Goal: Complete application form

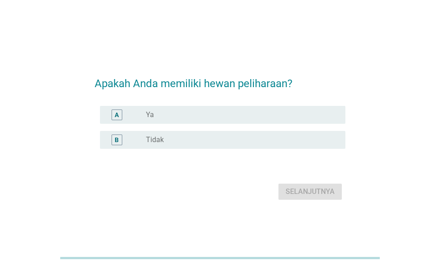
click at [242, 117] on div "radio_button_unchecked Ya" at bounding box center [238, 114] width 185 height 9
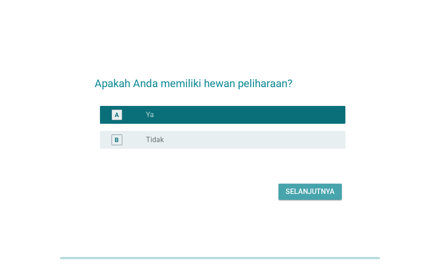
click at [309, 191] on div "Selanjutnya" at bounding box center [310, 191] width 49 height 11
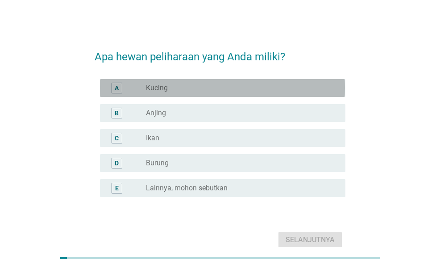
click at [255, 91] on div "radio_button_unchecked Kucing" at bounding box center [238, 88] width 185 height 9
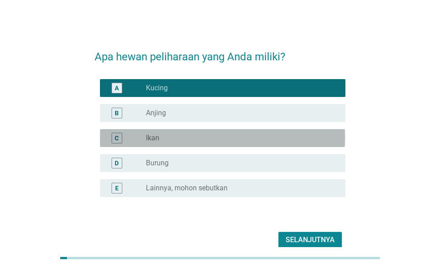
click at [261, 143] on div "C radio_button_unchecked Ikan" at bounding box center [222, 138] width 245 height 18
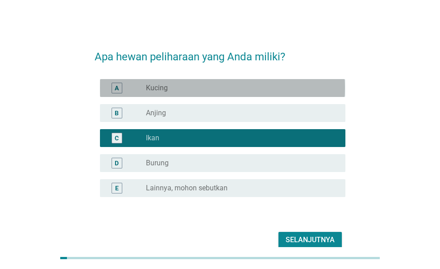
click at [261, 86] on div "radio_button_unchecked Kucing" at bounding box center [238, 88] width 185 height 9
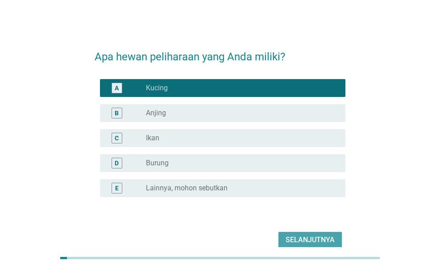
click at [310, 238] on div "Selanjutnya" at bounding box center [310, 239] width 49 height 11
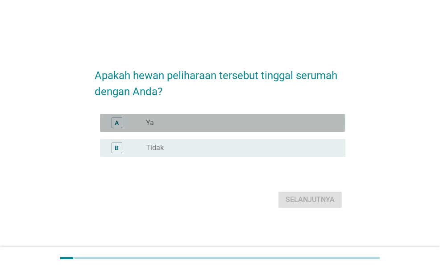
click at [321, 122] on div "radio_button_unchecked Ya" at bounding box center [238, 122] width 185 height 9
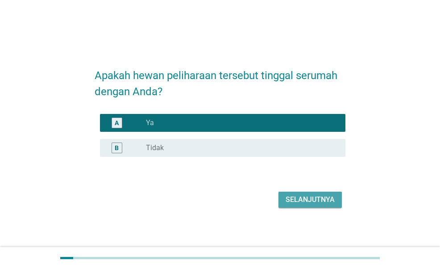
click at [313, 203] on div "Selanjutnya" at bounding box center [310, 199] width 49 height 11
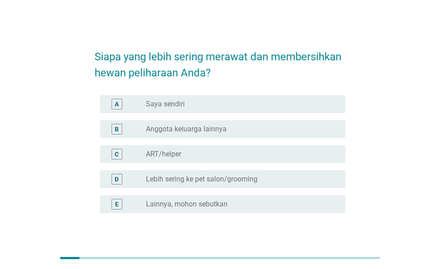
click at [261, 107] on div "radio_button_unchecked Saya sendiri" at bounding box center [238, 104] width 185 height 9
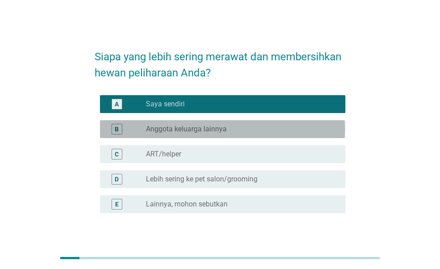
click at [264, 131] on div "radio_button_unchecked Anggota keluarga lainnya" at bounding box center [238, 129] width 185 height 9
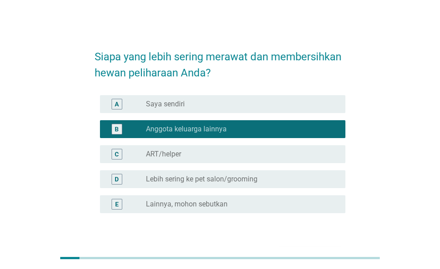
click at [256, 107] on div "radio_button_unchecked Saya sendiri" at bounding box center [238, 104] width 185 height 9
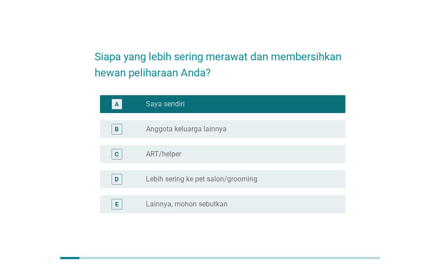
scroll to position [59, 0]
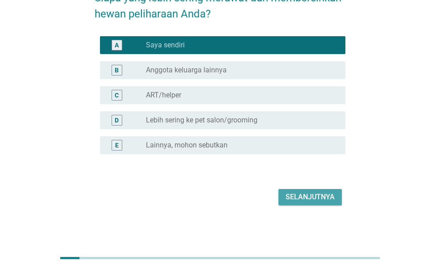
click at [309, 193] on div "Selanjutnya" at bounding box center [310, 197] width 49 height 11
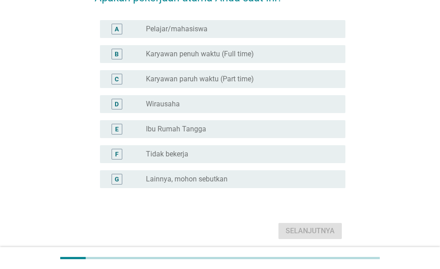
scroll to position [0, 0]
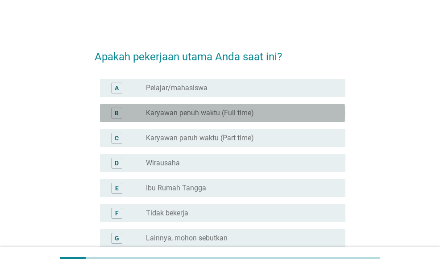
click at [260, 109] on div "radio_button_unchecked Karyawan penuh waktu (Full time)" at bounding box center [238, 113] width 185 height 9
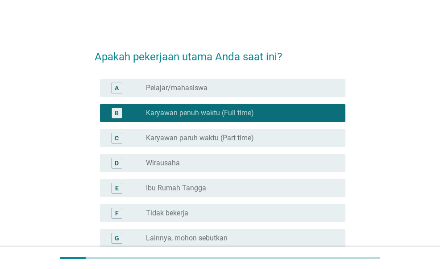
scroll to position [93, 0]
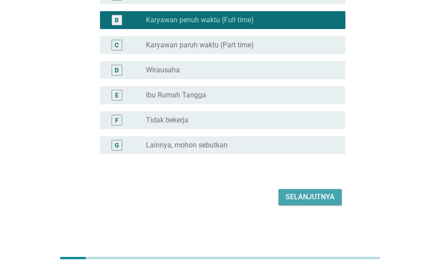
click at [312, 192] on div "Selanjutnya" at bounding box center [310, 197] width 49 height 11
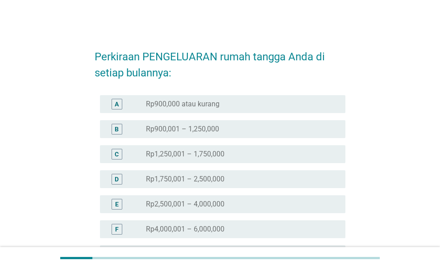
scroll to position [134, 0]
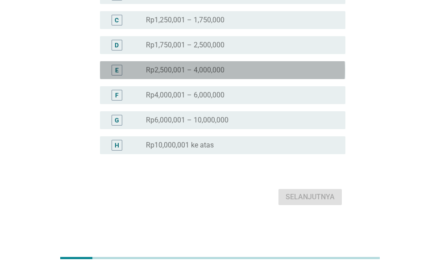
click at [266, 63] on div "E radio_button_unchecked Rp2,500,001 – 4,000,000" at bounding box center [222, 70] width 245 height 18
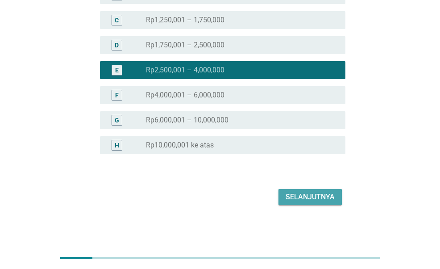
click at [321, 194] on div "Selanjutnya" at bounding box center [310, 197] width 49 height 11
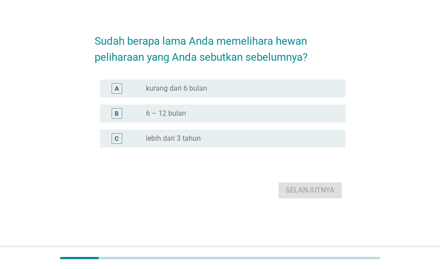
scroll to position [0, 0]
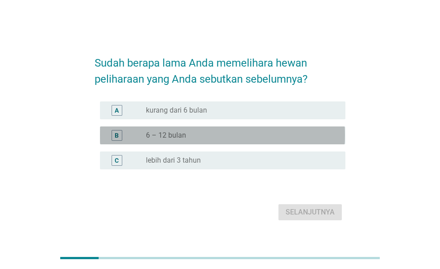
click at [310, 135] on div "radio_button_unchecked 6 – 12 bulan" at bounding box center [238, 135] width 185 height 9
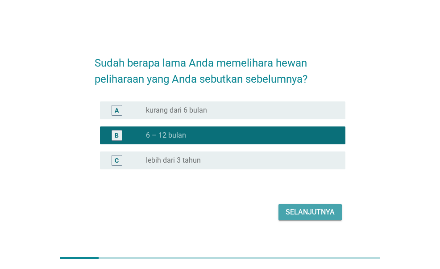
click at [317, 215] on div "Selanjutnya" at bounding box center [310, 212] width 49 height 11
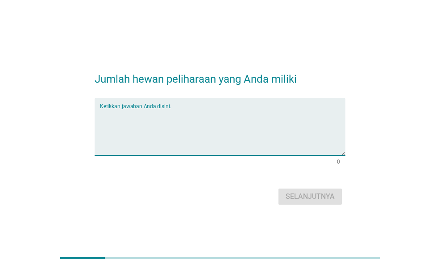
click at [258, 110] on textarea "Ketikkan jawaban Anda disini." at bounding box center [222, 132] width 245 height 47
type textarea "a"
type textarea "2"
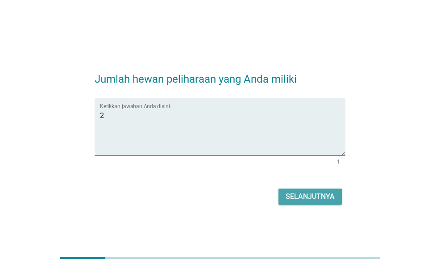
click at [314, 190] on button "Selanjutnya" at bounding box center [310, 196] width 63 height 16
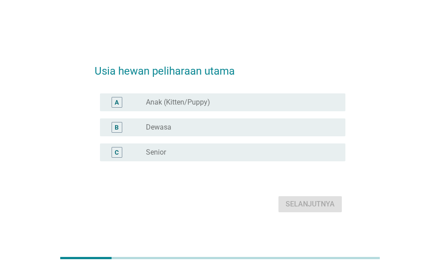
click at [255, 128] on div "radio_button_unchecked Dewasa" at bounding box center [238, 127] width 185 height 9
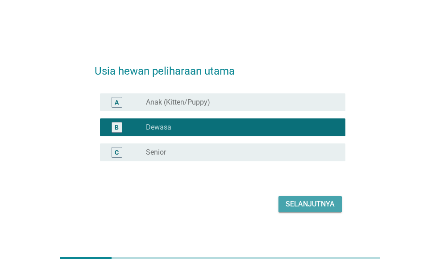
click at [307, 198] on button "Selanjutnya" at bounding box center [310, 204] width 63 height 16
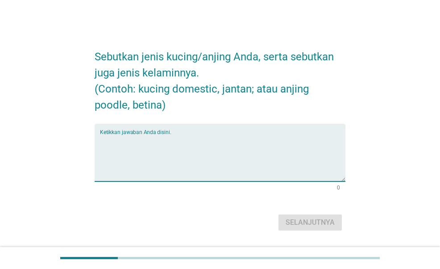
click at [234, 146] on textarea "Ketikkan jawaban Anda disini." at bounding box center [222, 157] width 245 height 47
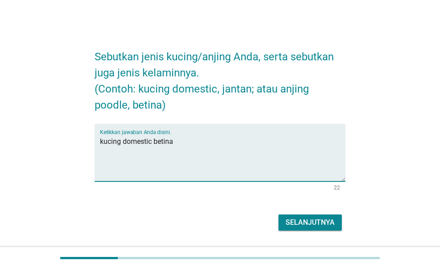
type textarea "kucing domestic betina"
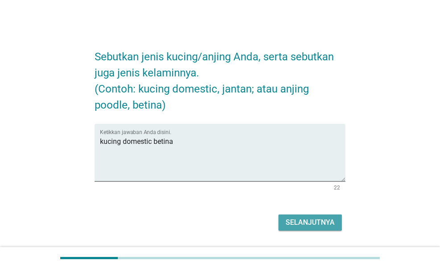
click at [308, 225] on div "Selanjutnya" at bounding box center [310, 222] width 49 height 11
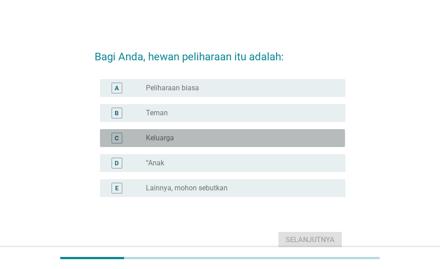
click at [208, 141] on div "radio_button_unchecked Keluarga" at bounding box center [238, 138] width 185 height 9
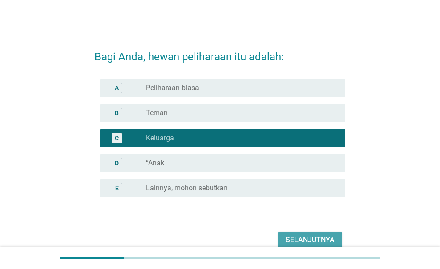
click at [329, 242] on div "Selanjutnya" at bounding box center [310, 239] width 49 height 11
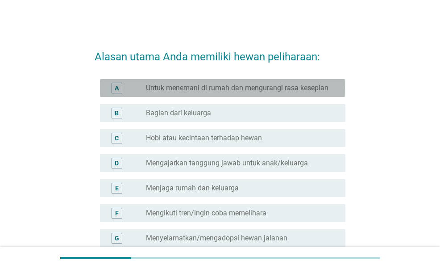
click at [248, 92] on div "radio_button_unchecked Untuk menemani di rumah dan mengurangi rasa kesepian" at bounding box center [242, 88] width 192 height 11
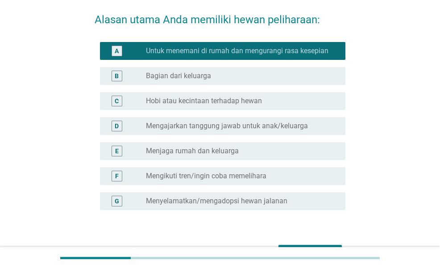
scroll to position [38, 0]
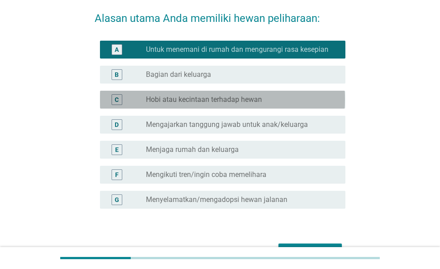
click at [271, 98] on div "radio_button_unchecked Hobi atau kecintaan terhadap hewan" at bounding box center [238, 99] width 185 height 9
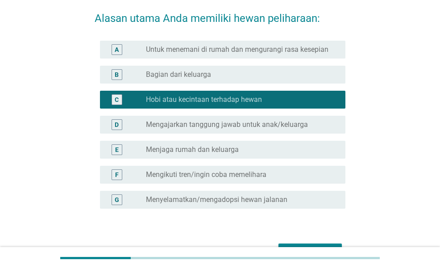
click at [238, 51] on label "Untuk menemani di rumah dan mengurangi rasa kesepian" at bounding box center [237, 49] width 183 height 9
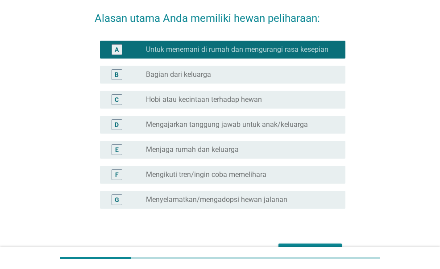
scroll to position [93, 0]
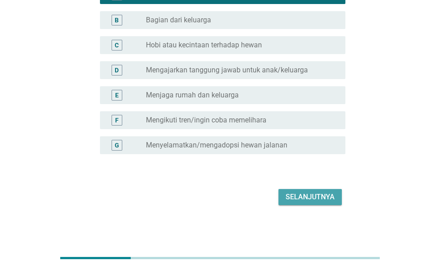
click at [316, 196] on div "Selanjutnya" at bounding box center [310, 197] width 49 height 11
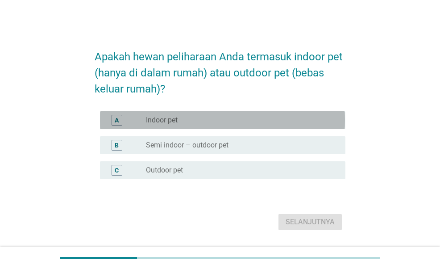
click at [230, 115] on div "radio_button_unchecked Indoor pet" at bounding box center [242, 120] width 192 height 11
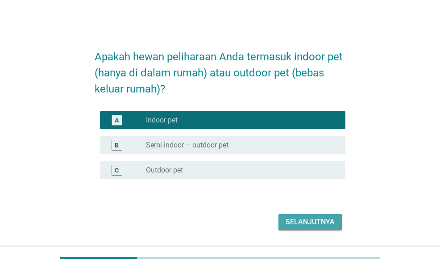
click at [337, 216] on button "Selanjutnya" at bounding box center [310, 222] width 63 height 16
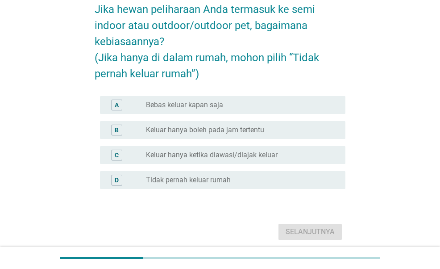
scroll to position [47, 0]
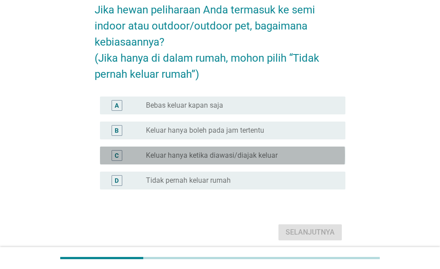
click at [276, 153] on label "Keluar hanya ketika diawasi/diajak keluar" at bounding box center [212, 155] width 132 height 9
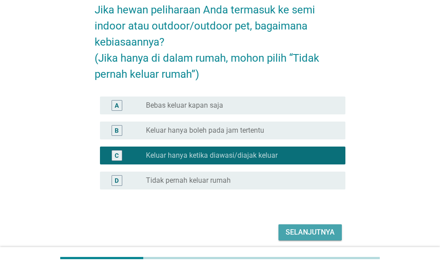
click at [330, 228] on div "Selanjutnya" at bounding box center [310, 232] width 49 height 11
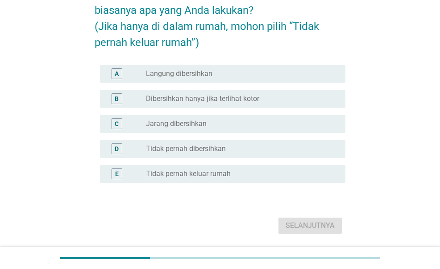
scroll to position [62, 0]
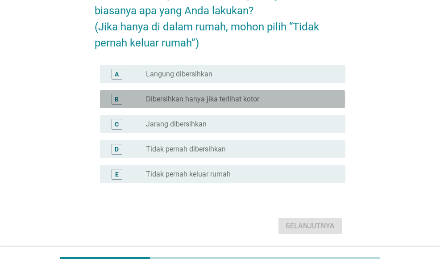
click at [243, 102] on label "Dibersihkan hanya jika terlihat kotor" at bounding box center [202, 99] width 113 height 9
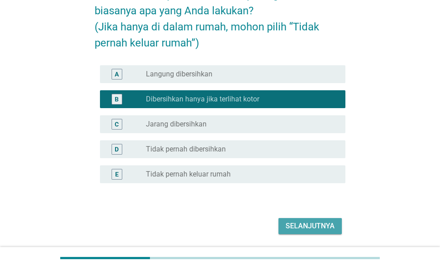
click at [311, 231] on button "Selanjutnya" at bounding box center [310, 226] width 63 height 16
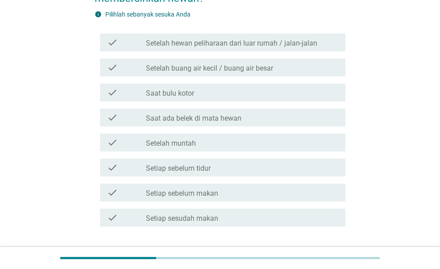
scroll to position [75, 0]
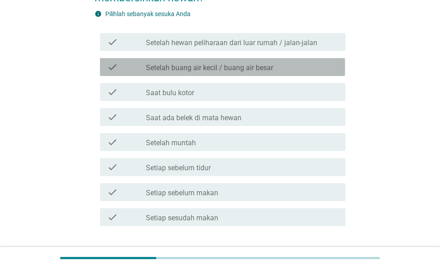
click at [281, 60] on div "check check_box_outline_blank Setelah buang air kecil / buang air besar" at bounding box center [222, 67] width 245 height 18
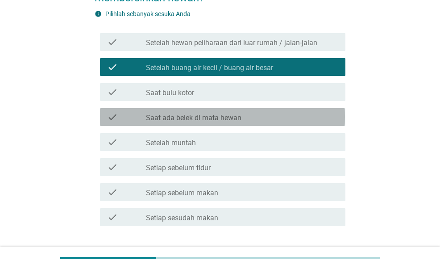
click at [271, 113] on div "check_box_outline_blank Saat ada belek di mata hewan" at bounding box center [242, 117] width 192 height 11
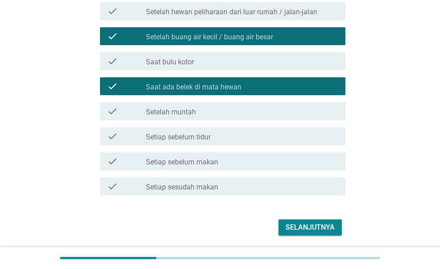
scroll to position [106, 0]
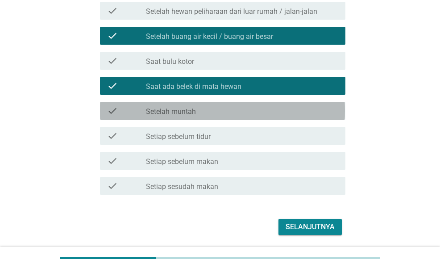
click at [271, 113] on div "check_box_outline_blank Setelah muntah" at bounding box center [242, 110] width 192 height 11
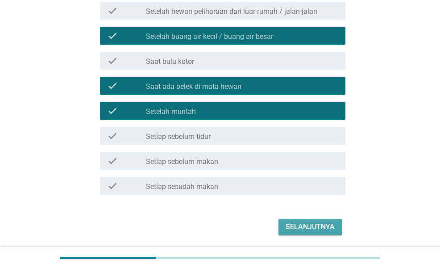
click at [320, 219] on button "Selanjutnya" at bounding box center [310, 227] width 63 height 16
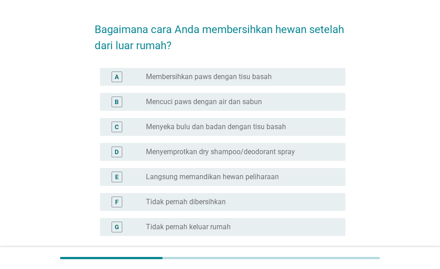
scroll to position [28, 0]
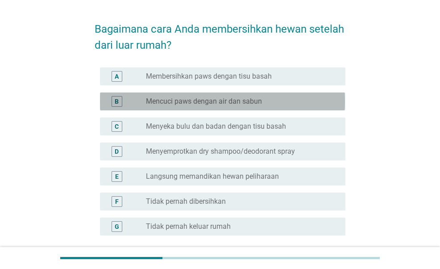
click at [281, 97] on div "radio_button_unchecked Mencuci paws dengan air dan sabun" at bounding box center [238, 101] width 185 height 9
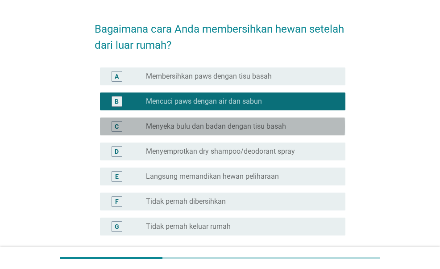
click at [286, 125] on div "radio_button_unchecked Menyeka bulu dan badan dengan tisu basah" at bounding box center [238, 126] width 185 height 9
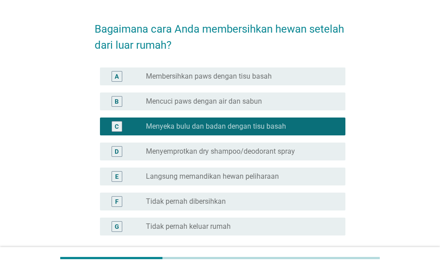
scroll to position [109, 0]
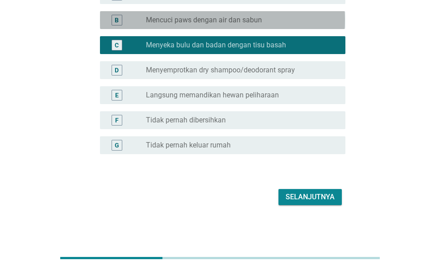
click at [272, 27] on div "B radio_button_unchecked Mencuci paws dengan air dan sabun" at bounding box center [222, 20] width 245 height 18
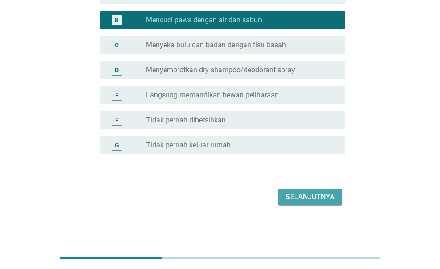
click at [315, 192] on div "Selanjutnya" at bounding box center [310, 197] width 49 height 11
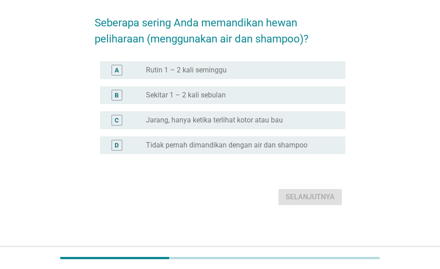
scroll to position [0, 0]
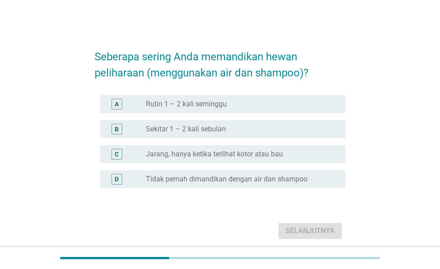
click at [297, 122] on div "B radio_button_unchecked Sekitar 1 – 2 kali sebulan" at bounding box center [222, 129] width 245 height 18
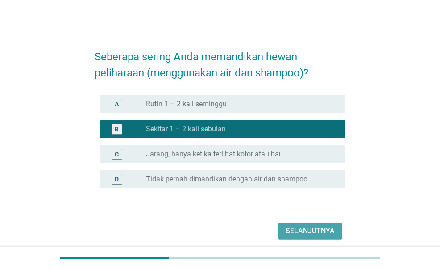
click at [321, 232] on div "Selanjutnya" at bounding box center [310, 231] width 49 height 11
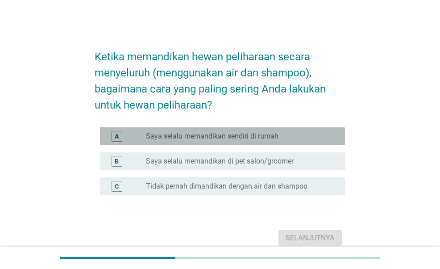
click at [295, 142] on div "A radio_button_unchecked Saya selalu memandikan sendiri di rumah" at bounding box center [222, 136] width 245 height 18
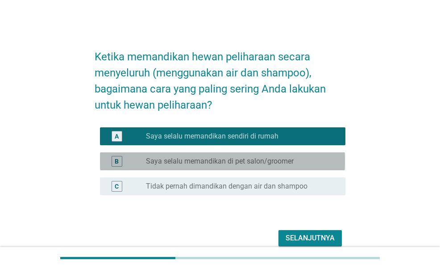
click at [297, 155] on div "B radio_button_unchecked Saya selalu memandikan di pet salon/groomer" at bounding box center [222, 161] width 245 height 18
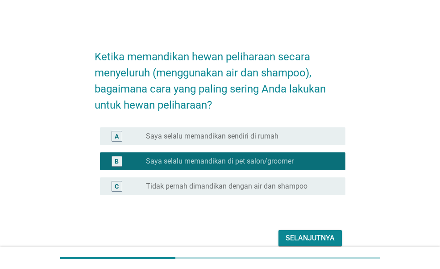
click at [310, 129] on div "A radio_button_unchecked Saya selalu memandikan sendiri di rumah" at bounding box center [222, 136] width 245 height 18
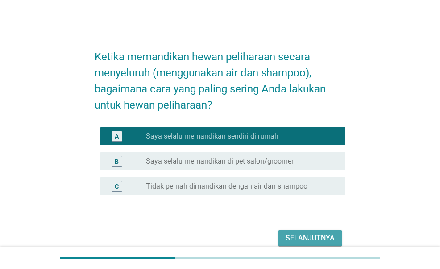
click at [320, 234] on div "Selanjutnya" at bounding box center [310, 238] width 49 height 11
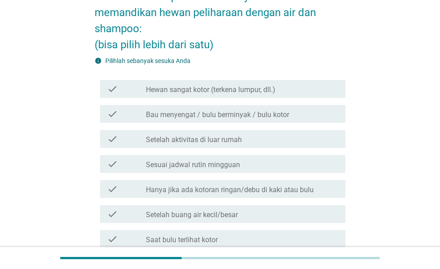
scroll to position [65, 0]
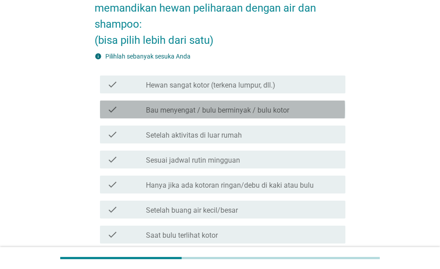
click at [290, 106] on div "check_box_outline_blank Bau menyengat / bulu berminyak / bulu kotor" at bounding box center [242, 109] width 192 height 11
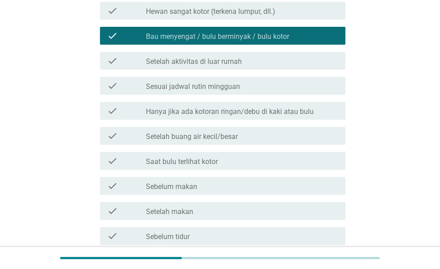
scroll to position [140, 0]
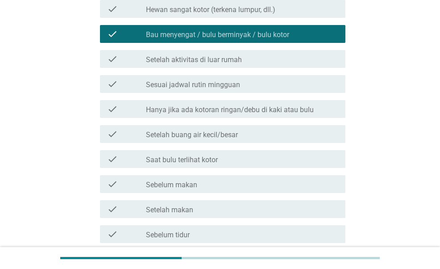
click at [290, 106] on label "Hanya jika ada kotoran ringan/debu di kaki atau bulu" at bounding box center [230, 109] width 168 height 9
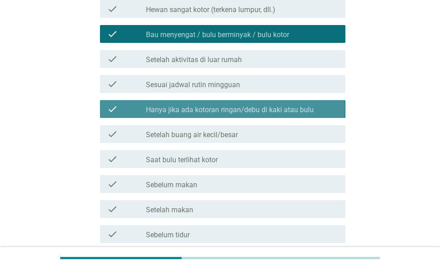
click at [297, 105] on label "Hanya jika ada kotoran ringan/debu di kaki atau bulu" at bounding box center [230, 109] width 168 height 9
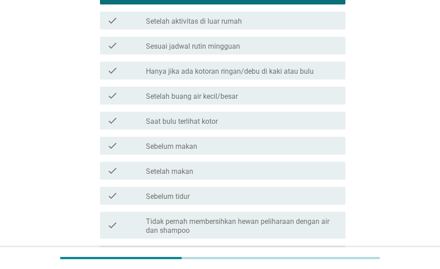
scroll to position [180, 0]
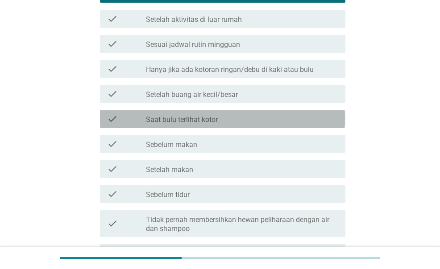
click at [296, 123] on div "check_box_outline_blank Saat bulu terlihat kotor" at bounding box center [242, 118] width 192 height 11
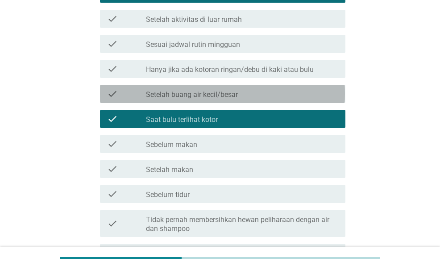
click at [290, 99] on div "check_box_outline_blank Setelah buang air kecil/besar" at bounding box center [242, 93] width 192 height 11
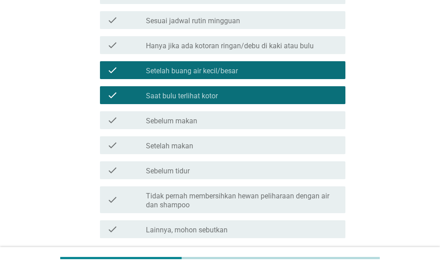
scroll to position [205, 0]
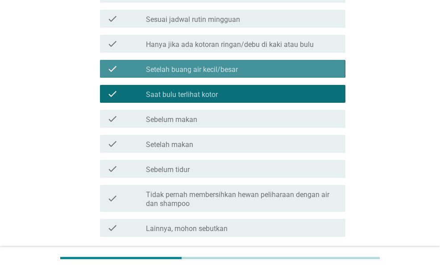
click at [287, 76] on div "check check_box_outline_blank Setelah buang air kecil/besar" at bounding box center [222, 69] width 245 height 18
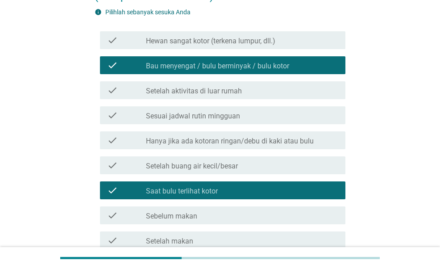
scroll to position [0, 0]
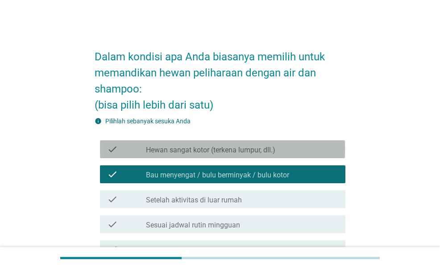
click at [279, 151] on div "check_box_outline_blank Hewan sangat kotor (terkena lumpur, dll.)" at bounding box center [242, 149] width 192 height 11
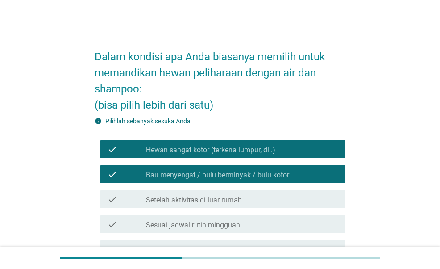
scroll to position [277, 0]
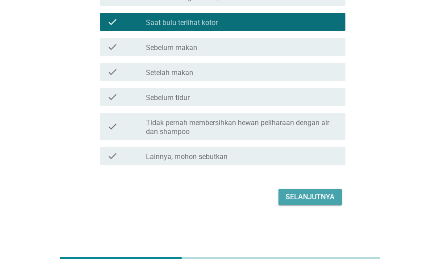
click at [308, 196] on div "Selanjutnya" at bounding box center [310, 197] width 49 height 11
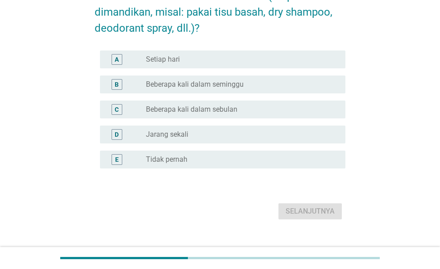
scroll to position [76, 0]
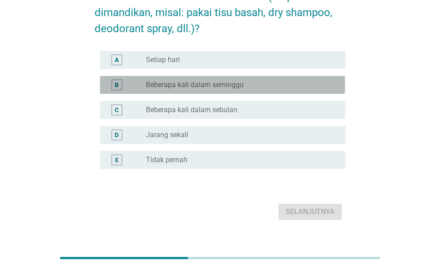
click at [241, 84] on label "Beberapa kali dalam seminggu" at bounding box center [195, 84] width 98 height 9
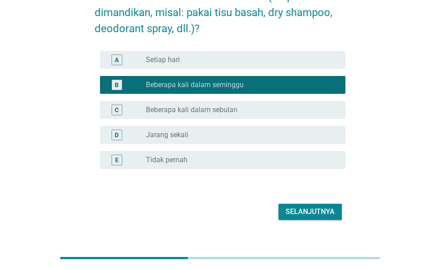
scroll to position [75, 0]
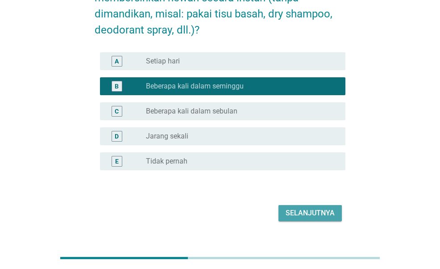
click at [323, 209] on div "Selanjutnya" at bounding box center [310, 213] width 49 height 11
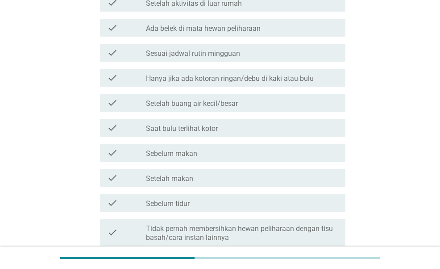
scroll to position [192, 0]
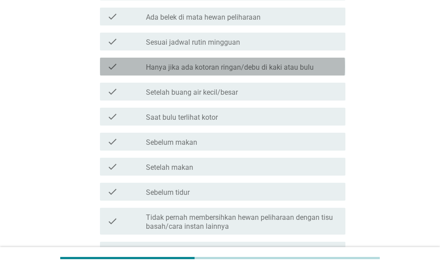
click at [263, 65] on label "Hanya jika ada kotoran ringan/debu di kaki atau bulu" at bounding box center [230, 67] width 168 height 9
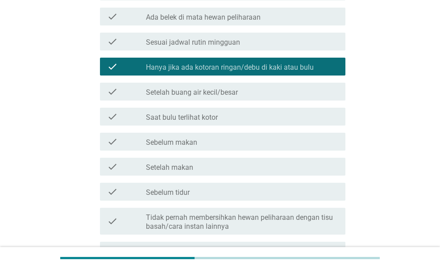
scroll to position [286, 0]
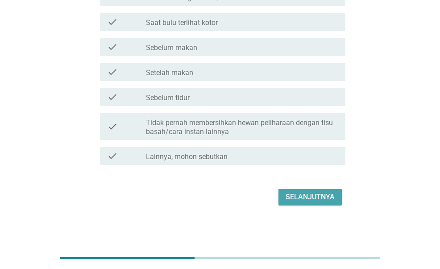
click at [310, 200] on div "Selanjutnya" at bounding box center [310, 197] width 49 height 11
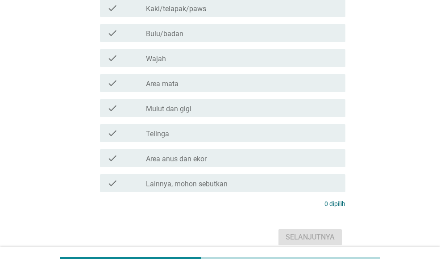
scroll to position [125, 0]
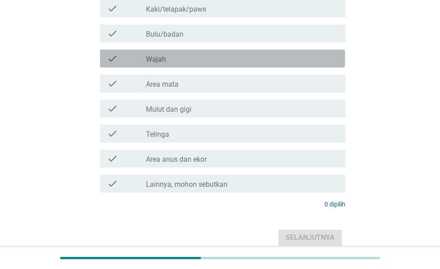
click at [230, 64] on div "check_box_outline_blank Wajah" at bounding box center [242, 58] width 192 height 11
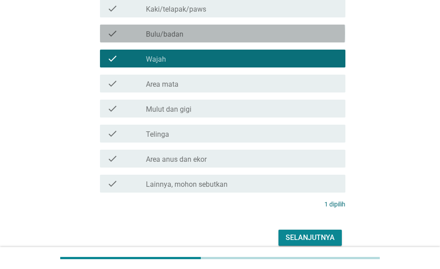
click at [236, 39] on div "check_box_outline_blank Bulu/badan" at bounding box center [242, 33] width 192 height 11
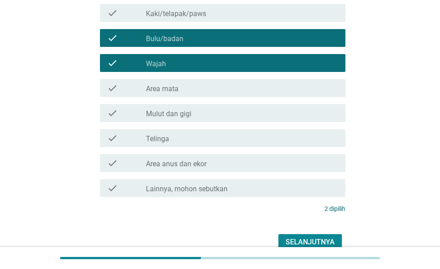
scroll to position [119, 0]
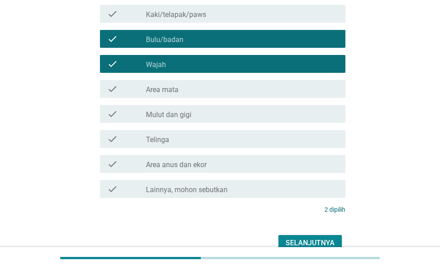
click at [255, 19] on div "check_box_outline_blank Kaki/telapak/paws" at bounding box center [242, 13] width 192 height 11
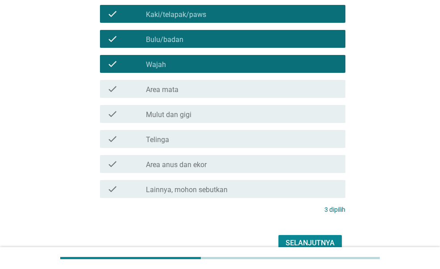
scroll to position [181, 0]
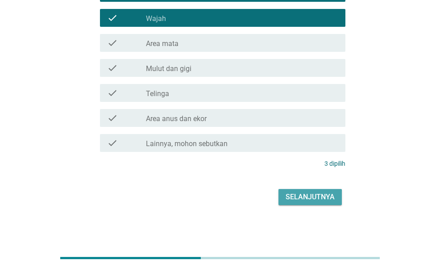
click at [328, 196] on div "Selanjutnya" at bounding box center [310, 197] width 49 height 11
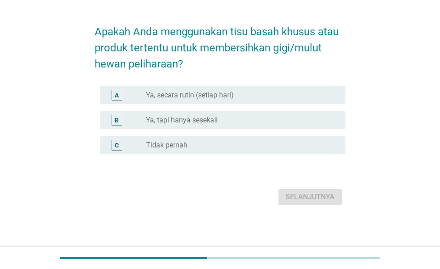
scroll to position [0, 0]
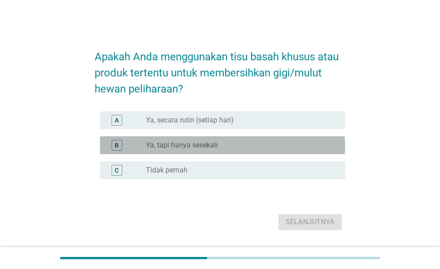
click at [310, 144] on div "radio_button_unchecked Ya, tapi hanya sesekali" at bounding box center [238, 145] width 185 height 9
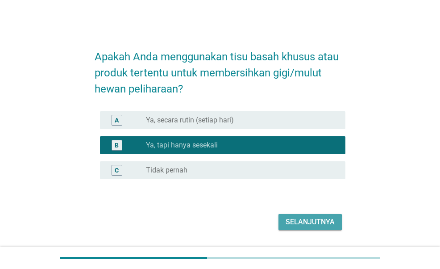
click at [325, 219] on div "Selanjutnya" at bounding box center [310, 222] width 49 height 11
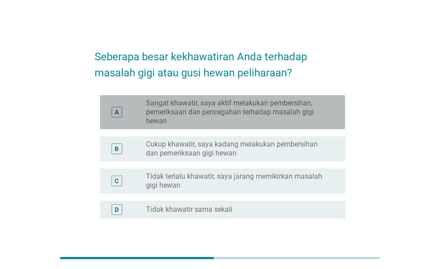
click at [234, 115] on label "Sangat khawatir, saya aktif melakukan pembersihan, pemeriksaan dan pencegahan t…" at bounding box center [238, 112] width 185 height 27
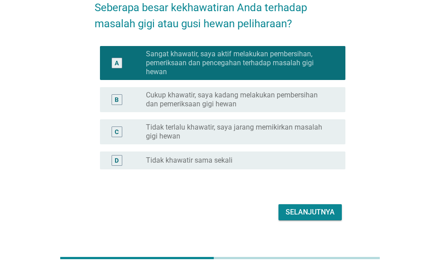
scroll to position [64, 0]
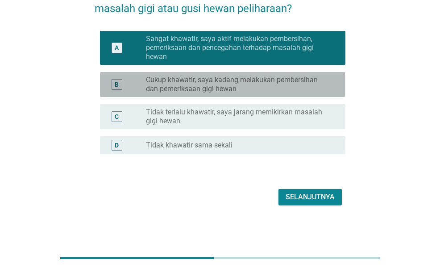
click at [252, 89] on label "Cukup khawatir, saya kadang melakukan pembersihan dan pemeriksaan gigi hewan" at bounding box center [238, 84] width 185 height 18
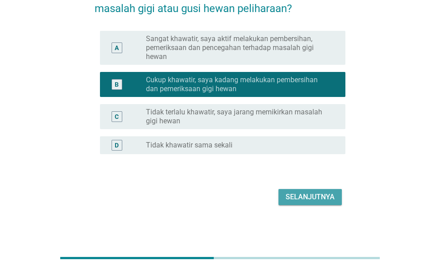
click at [310, 194] on div "Selanjutnya" at bounding box center [310, 197] width 49 height 11
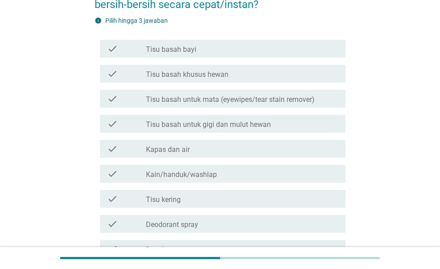
scroll to position [70, 0]
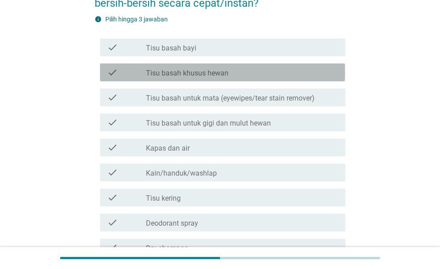
click at [259, 71] on div "check_box_outline_blank Tisu basah khusus hewan" at bounding box center [242, 72] width 192 height 11
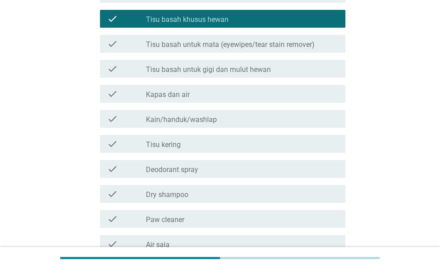
scroll to position [129, 0]
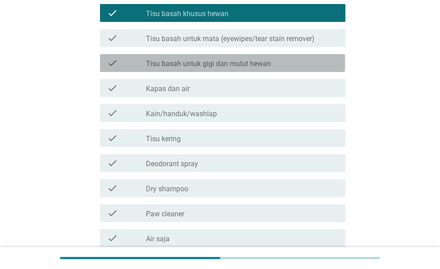
click at [259, 71] on div "check check_box_outline_blank Tisu basah untuk gigi dan mulut hewan" at bounding box center [222, 63] width 245 height 18
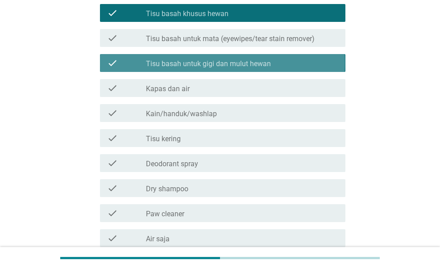
click at [259, 71] on div "check check_box_outline_blank Tisu basah untuk gigi dan mulut hewan" at bounding box center [222, 63] width 245 height 18
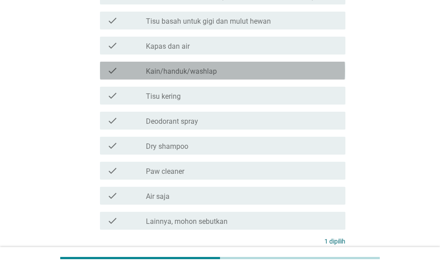
click at [259, 71] on div "check_box_outline_blank Kain/handuk/washlap" at bounding box center [242, 70] width 192 height 11
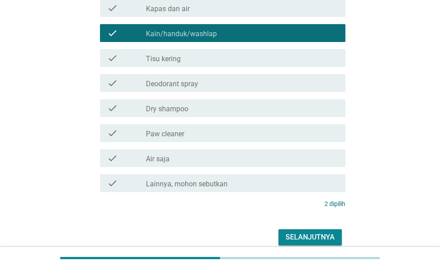
scroll to position [226, 0]
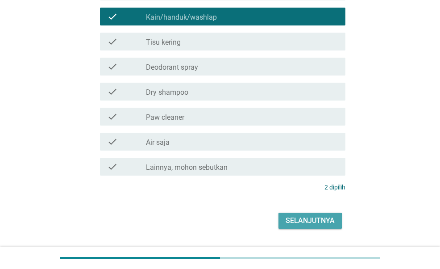
click at [320, 222] on div "Selanjutnya" at bounding box center [310, 220] width 49 height 11
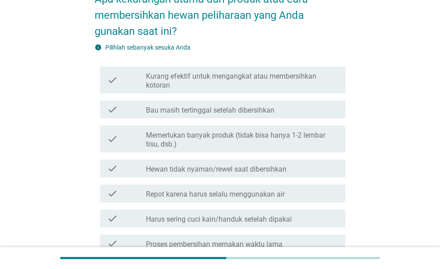
scroll to position [58, 0]
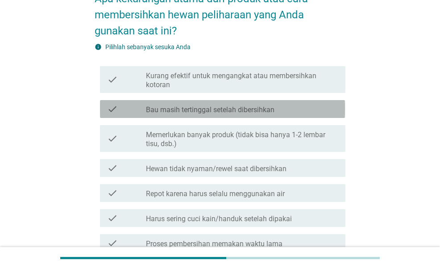
click at [301, 114] on div "check_box_outline_blank Bau masih tertinggal setelah dibersihkan" at bounding box center [242, 109] width 192 height 11
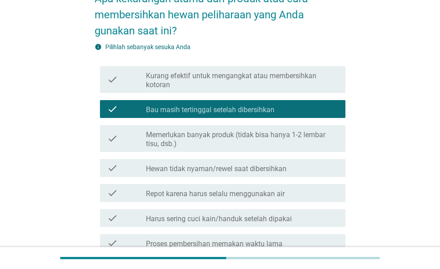
scroll to position [59, 0]
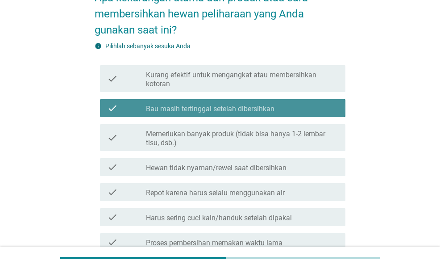
click at [301, 114] on div "check check_box_outline_blank Bau masih tertinggal setelah dibersihkan" at bounding box center [222, 108] width 245 height 18
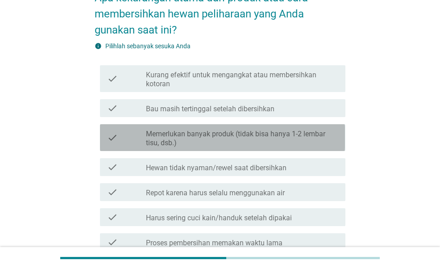
click at [292, 147] on div "check check_box_outline_blank Memerlukan banyak produk (tidak bisa hanya 1-2 le…" at bounding box center [222, 137] width 245 height 27
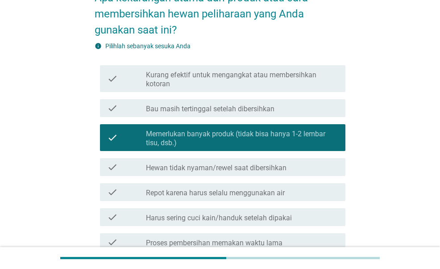
scroll to position [229, 0]
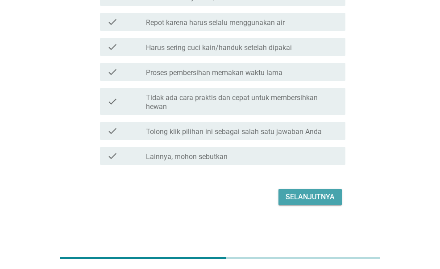
click at [313, 196] on div "Selanjutnya" at bounding box center [310, 197] width 49 height 11
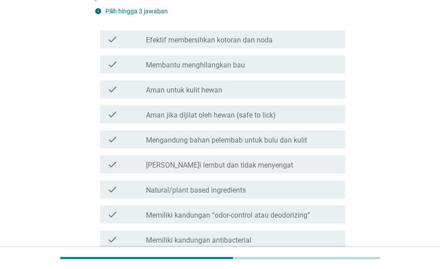
scroll to position [100, 0]
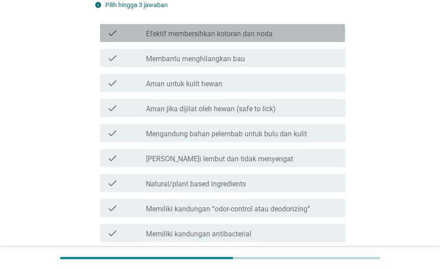
click at [277, 29] on div "check_box_outline_blank Efektif membersihkan kotoran dan noda" at bounding box center [242, 33] width 192 height 11
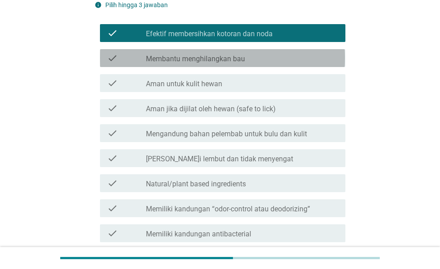
click at [258, 60] on div "check_box_outline_blank Membantu menghilangkan bau" at bounding box center [242, 58] width 192 height 11
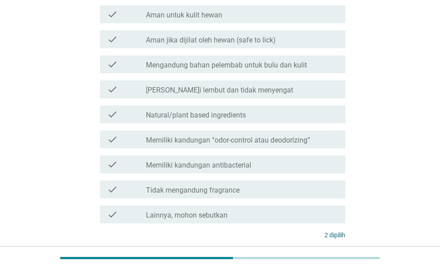
scroll to position [168, 0]
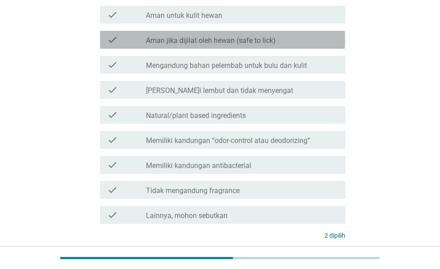
click at [259, 36] on label "Aman jika dijilat oleh hewan (safe to lick)" at bounding box center [211, 40] width 130 height 9
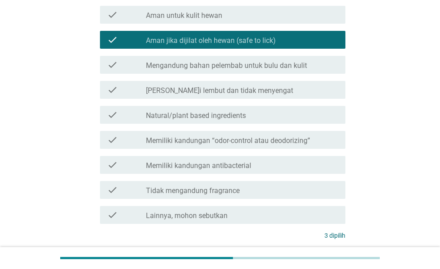
scroll to position [239, 0]
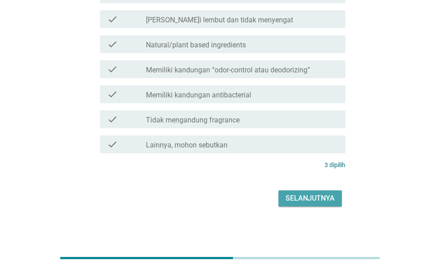
click at [334, 204] on button "Selanjutnya" at bounding box center [310, 198] width 63 height 16
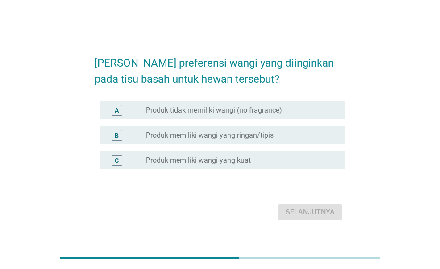
click at [306, 105] on div "radio_button_unchecked Produk tidak memiliki wangi (no fragrance)" at bounding box center [242, 110] width 192 height 11
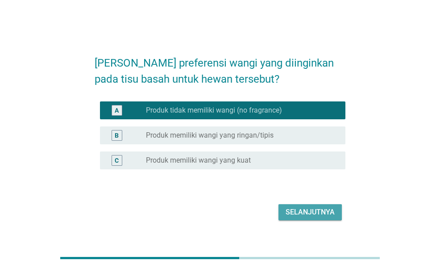
click at [314, 216] on div "Selanjutnya" at bounding box center [310, 212] width 49 height 11
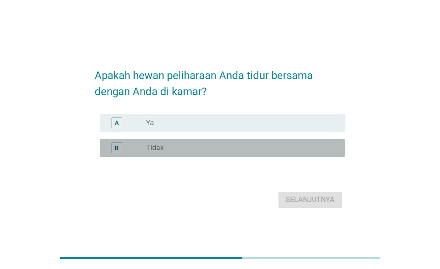
click at [268, 148] on div "radio_button_unchecked Tidak" at bounding box center [238, 147] width 185 height 9
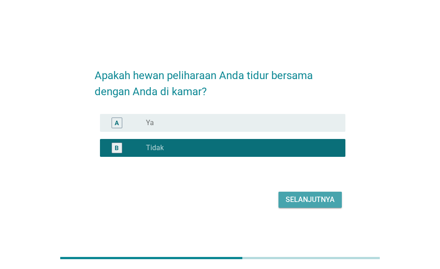
click at [320, 202] on div "Selanjutnya" at bounding box center [310, 199] width 49 height 11
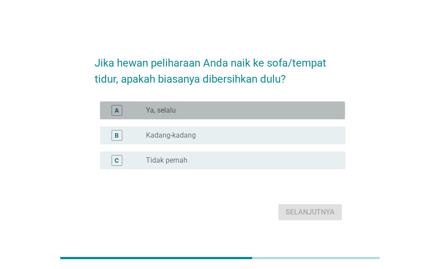
click at [191, 111] on div "radio_button_unchecked Ya, selalu" at bounding box center [238, 110] width 185 height 9
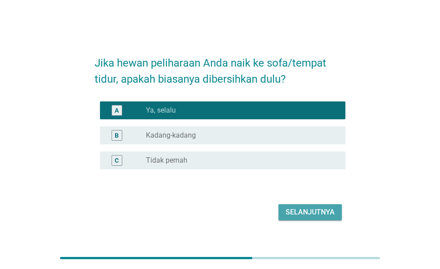
click at [318, 208] on div "Selanjutnya" at bounding box center [310, 212] width 49 height 11
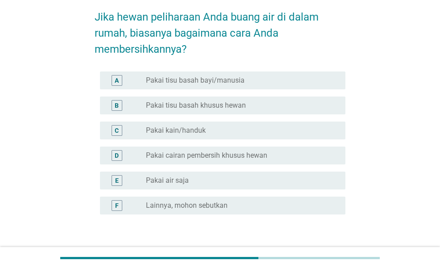
scroll to position [56, 0]
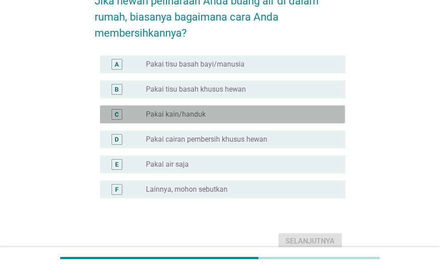
click at [265, 112] on div "radio_button_unchecked Pakai kain/handuk" at bounding box center [238, 114] width 185 height 9
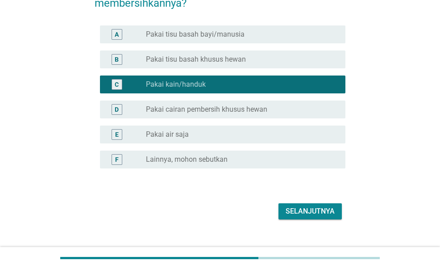
scroll to position [93, 0]
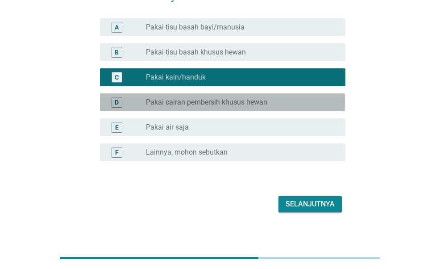
click at [269, 103] on div "radio_button_unchecked Pakai cairan pembersih khusus hewan" at bounding box center [238, 102] width 185 height 9
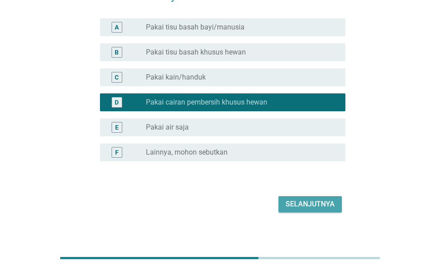
click at [321, 199] on div "Selanjutnya" at bounding box center [310, 204] width 49 height 11
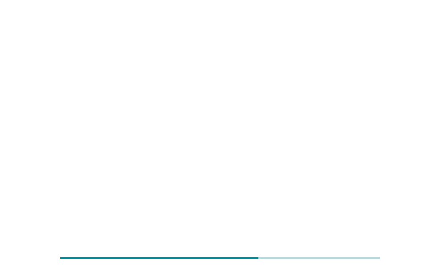
scroll to position [0, 0]
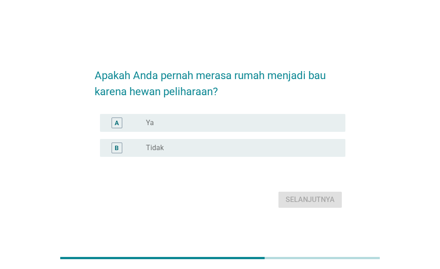
click at [273, 125] on div "radio_button_unchecked Ya" at bounding box center [238, 122] width 185 height 9
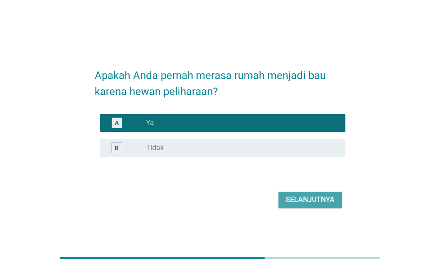
click at [326, 200] on div "Selanjutnya" at bounding box center [310, 199] width 49 height 11
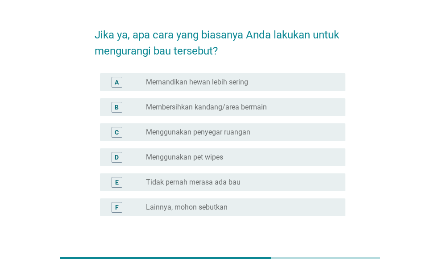
scroll to position [43, 0]
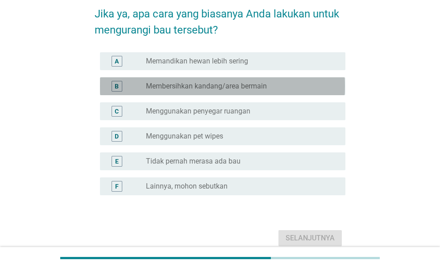
click at [268, 87] on div "radio_button_unchecked Membersihkan kandang/area bermain" at bounding box center [238, 86] width 185 height 9
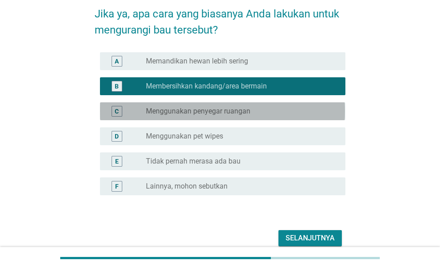
click at [279, 115] on div "radio_button_unchecked Menggunakan penyegar ruangan" at bounding box center [238, 111] width 185 height 9
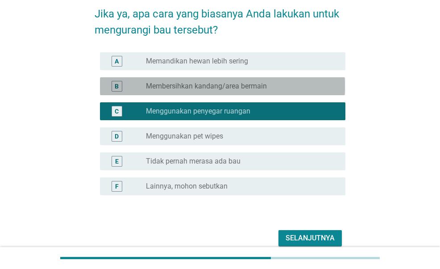
click at [276, 86] on div "radio_button_unchecked Membersihkan kandang/area bermain" at bounding box center [238, 86] width 185 height 9
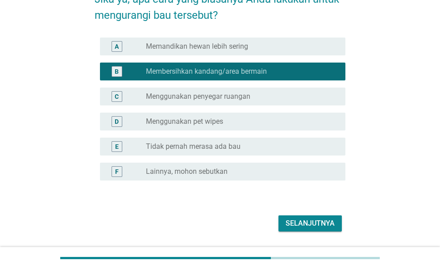
scroll to position [66, 0]
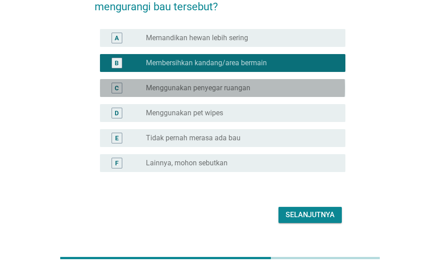
click at [276, 86] on div "radio_button_unchecked Menggunakan penyegar ruangan" at bounding box center [238, 88] width 185 height 9
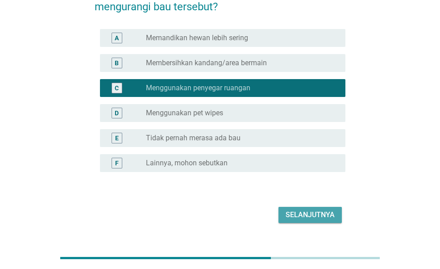
click at [324, 210] on div "Selanjutnya" at bounding box center [310, 214] width 49 height 11
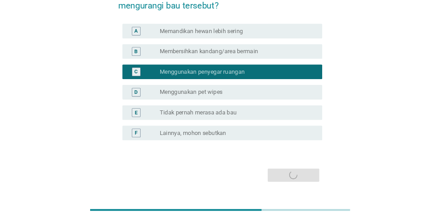
scroll to position [0, 0]
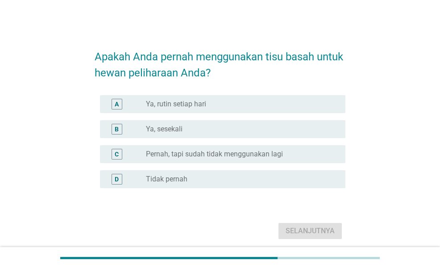
click at [223, 121] on div "B radio_button_unchecked Ya, sesekali" at bounding box center [222, 129] width 245 height 18
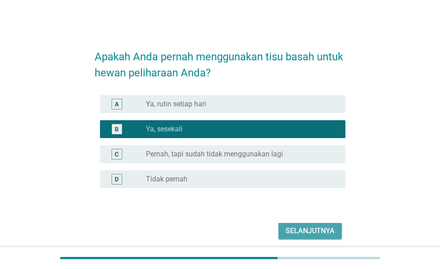
click at [319, 230] on div "Selanjutnya" at bounding box center [310, 231] width 49 height 11
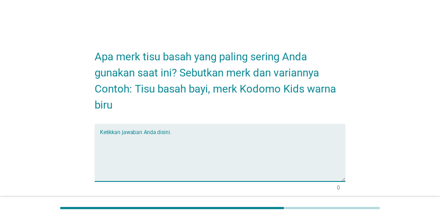
click at [203, 139] on textarea "Ketikkan jawaban Anda disini." at bounding box center [222, 157] width 245 height 47
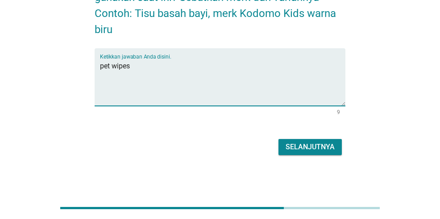
type textarea "pet wipes"
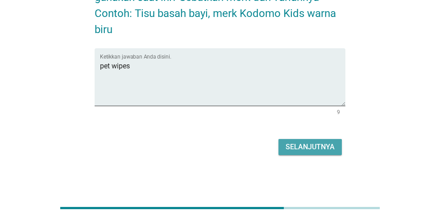
click at [312, 139] on button "Selanjutnya" at bounding box center [310, 147] width 63 height 16
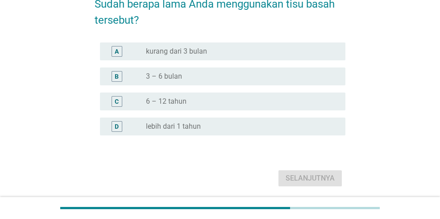
scroll to position [53, 0]
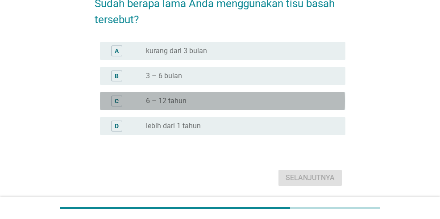
click at [255, 97] on div "radio_button_unchecked 6 – 12 tahun" at bounding box center [238, 100] width 185 height 9
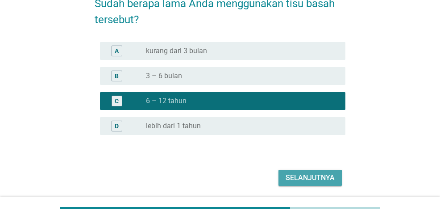
click at [336, 173] on button "Selanjutnya" at bounding box center [310, 178] width 63 height 16
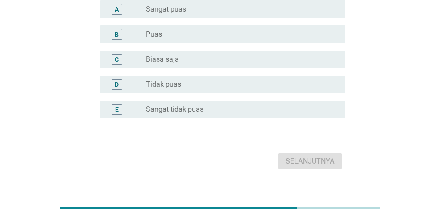
scroll to position [76, 0]
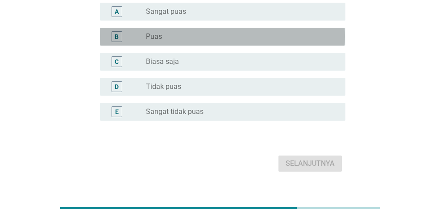
click at [263, 28] on div "B radio_button_unchecked Puas" at bounding box center [222, 37] width 245 height 18
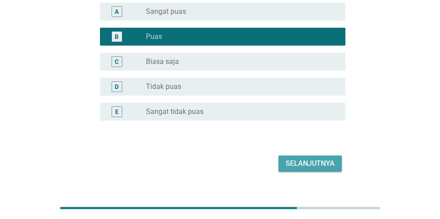
click at [315, 159] on div "Selanjutnya" at bounding box center [310, 163] width 49 height 11
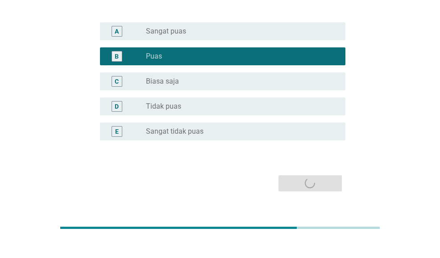
scroll to position [0, 0]
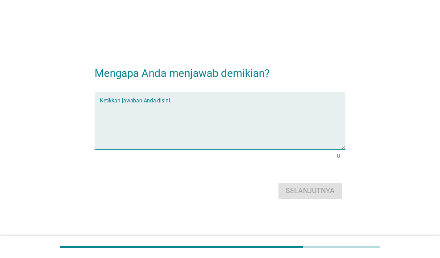
click at [228, 108] on textarea "Ketikkan jawaban Anda disini." at bounding box center [222, 126] width 245 height 47
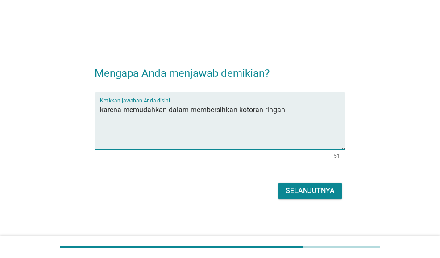
type textarea "karena memudahkan dalam membersihkan kotoran ringan"
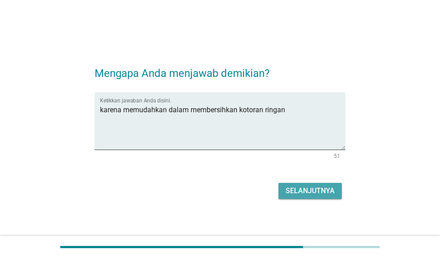
click at [322, 191] on div "Selanjutnya" at bounding box center [310, 190] width 49 height 11
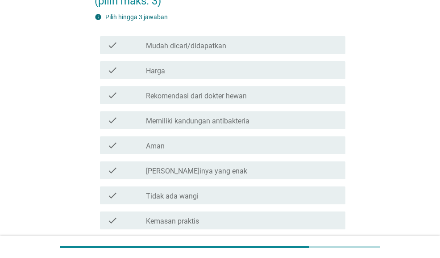
scroll to position [113, 0]
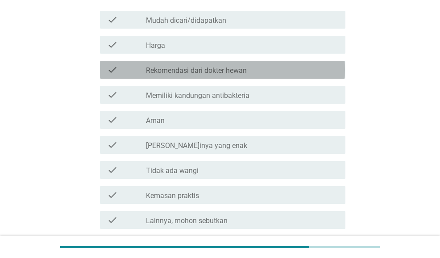
click at [235, 73] on label "Rekomendasi dari dokter hewan" at bounding box center [196, 70] width 101 height 9
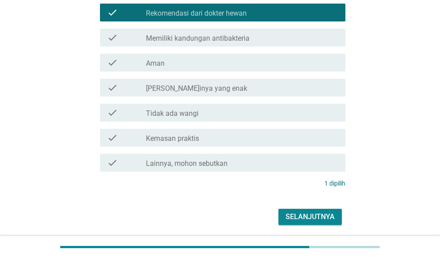
scroll to position [178, 0]
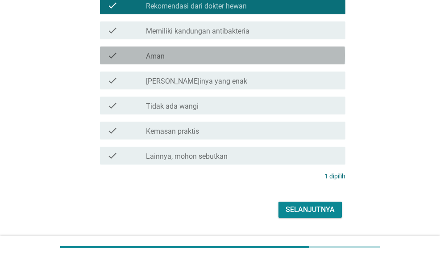
click at [229, 56] on div "check_box_outline_blank Aman" at bounding box center [242, 55] width 192 height 11
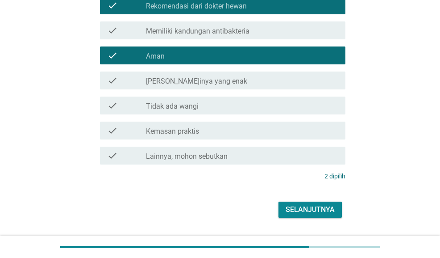
click at [243, 126] on div "check_box_outline_blank Kemasan praktis" at bounding box center [242, 130] width 192 height 11
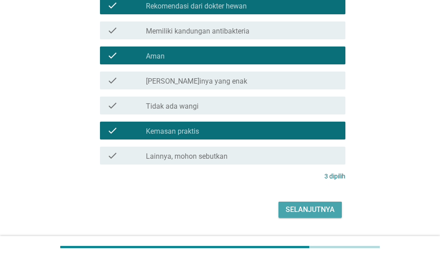
click at [310, 211] on div "Selanjutnya" at bounding box center [310, 209] width 49 height 11
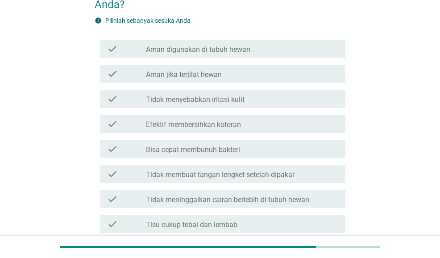
scroll to position [84, 0]
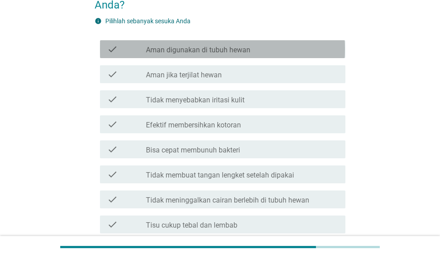
click at [259, 47] on div "check_box_outline_blank Aman digunakan di tubuh hewan" at bounding box center [242, 49] width 192 height 11
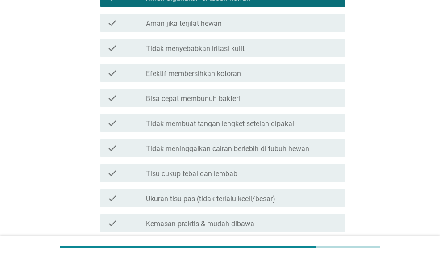
scroll to position [138, 0]
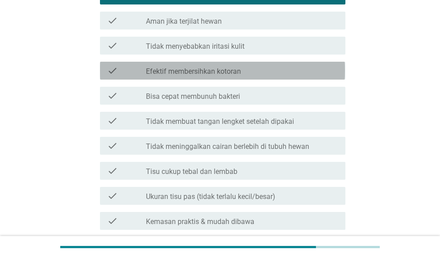
click at [257, 65] on div "check_box_outline_blank Efektif membersihkan kotoran" at bounding box center [242, 70] width 192 height 11
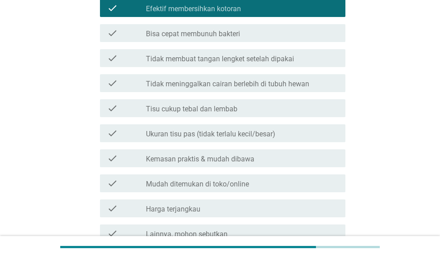
scroll to position [202, 0]
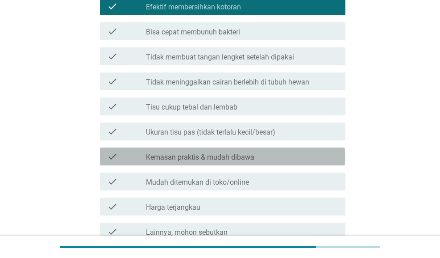
click at [260, 148] on div "check check_box_outline_blank Kemasan praktis & mudah dibawa" at bounding box center [222, 156] width 245 height 18
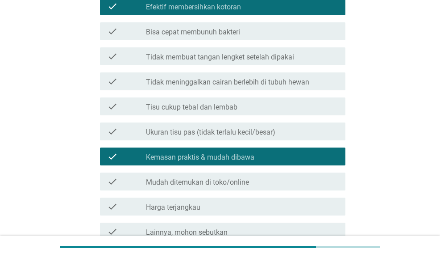
scroll to position [288, 0]
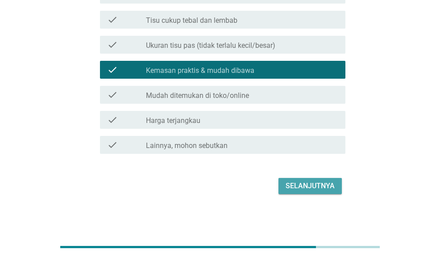
click at [329, 184] on div "Selanjutnya" at bounding box center [310, 185] width 49 height 11
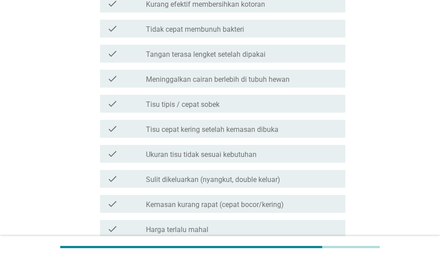
scroll to position [211, 0]
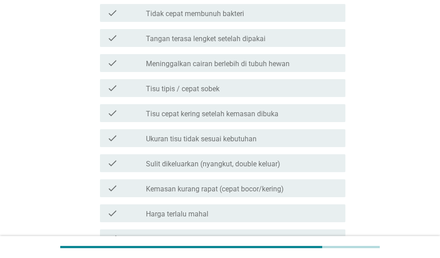
click at [289, 87] on div "check_box_outline_blank Tisu tipis / cepat sobek" at bounding box center [242, 88] width 192 height 11
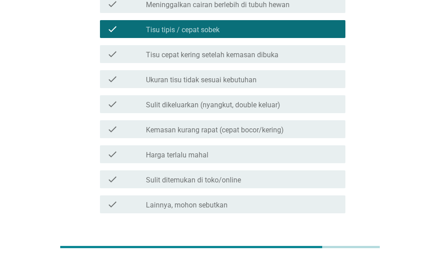
scroll to position [270, 0]
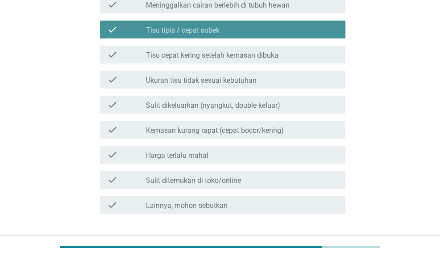
click at [293, 34] on div "check_box_outline_blank Tisu tipis / cepat sobek" at bounding box center [242, 29] width 192 height 11
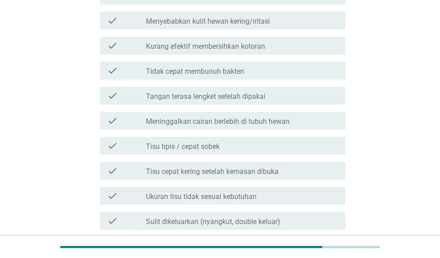
scroll to position [153, 0]
click at [264, 95] on label "Tangan terasa lengket setelah dipakai" at bounding box center [206, 96] width 120 height 9
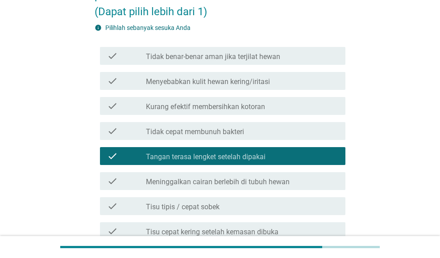
scroll to position [330, 0]
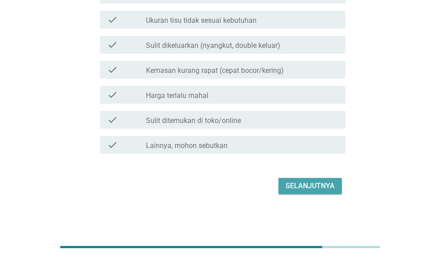
click at [300, 186] on div "Selanjutnya" at bounding box center [310, 185] width 49 height 11
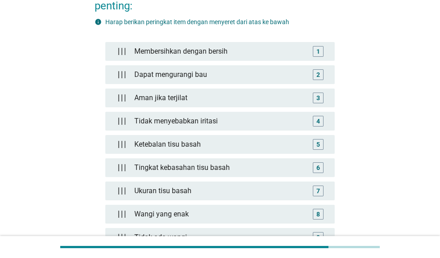
scroll to position [86, 0]
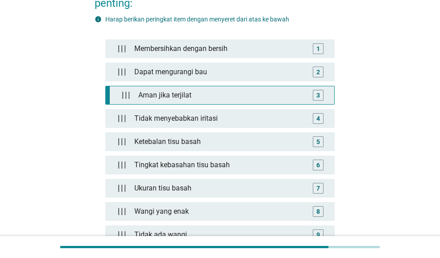
click at [318, 100] on div "3" at bounding box center [317, 95] width 17 height 18
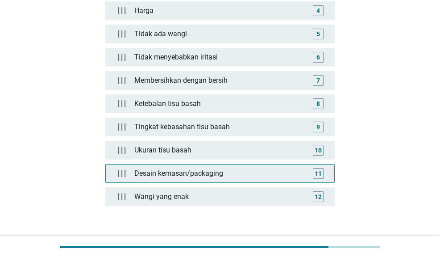
scroll to position [258, 0]
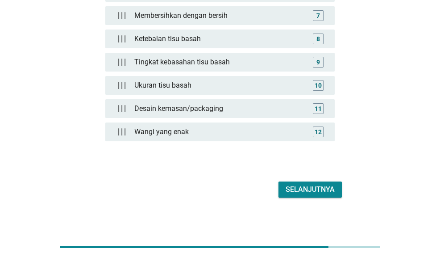
click at [310, 186] on div "Selanjutnya" at bounding box center [310, 189] width 49 height 11
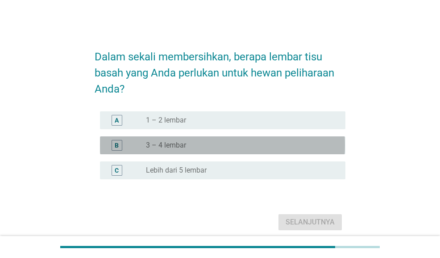
click at [288, 150] on div "radio_button_unchecked 3 – 4 lembar" at bounding box center [242, 145] width 192 height 11
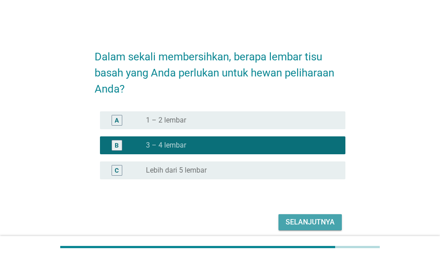
click at [321, 223] on div "Selanjutnya" at bounding box center [310, 222] width 49 height 11
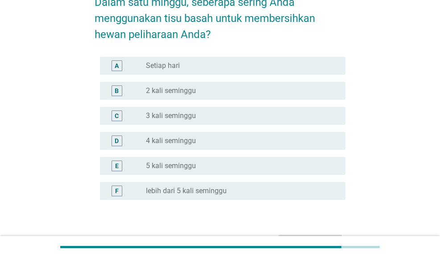
scroll to position [72, 0]
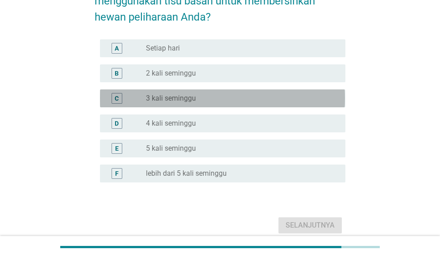
click at [245, 90] on div "C radio_button_unchecked 3 kali seminggu" at bounding box center [222, 98] width 245 height 18
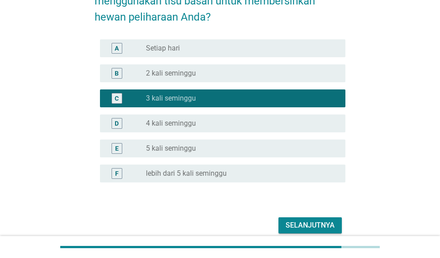
click at [313, 219] on button "Selanjutnya" at bounding box center [310, 225] width 63 height 16
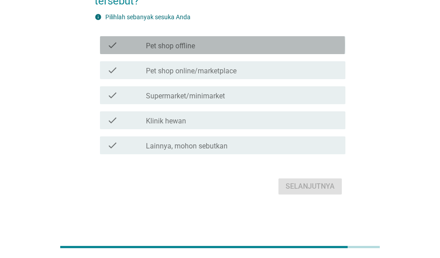
click at [266, 36] on div "check check_box_outline_blank Pet shop offline" at bounding box center [222, 45] width 245 height 18
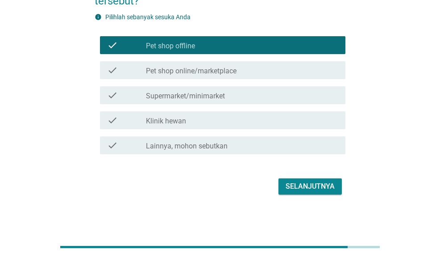
click at [262, 69] on div "check_box_outline_blank Pet shop online/marketplace" at bounding box center [242, 70] width 192 height 11
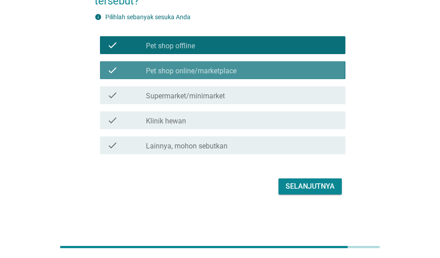
click at [262, 69] on div "check_box_outline_blank Pet shop online/marketplace" at bounding box center [242, 70] width 192 height 11
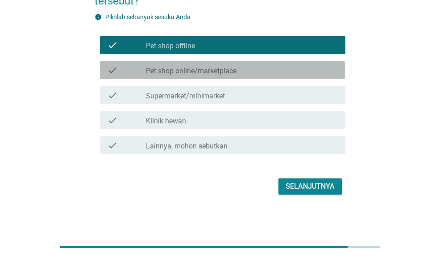
click at [262, 69] on div "check_box_outline_blank Pet shop online/marketplace" at bounding box center [242, 70] width 192 height 11
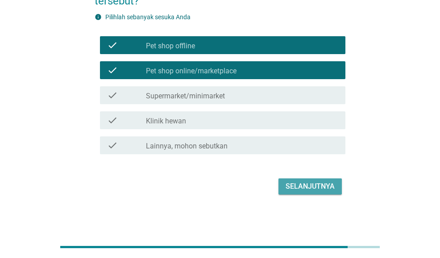
click at [318, 186] on div "Selanjutnya" at bounding box center [310, 186] width 49 height 11
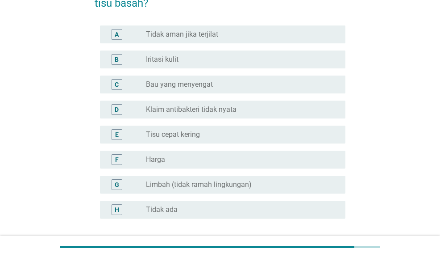
scroll to position [71, 0]
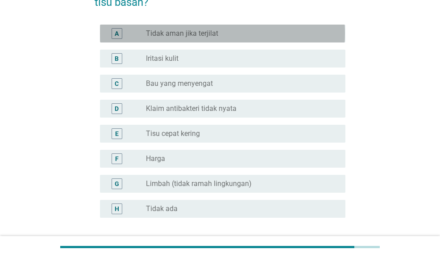
click at [267, 29] on div "radio_button_unchecked Tidak aman jika terjilat" at bounding box center [238, 33] width 185 height 9
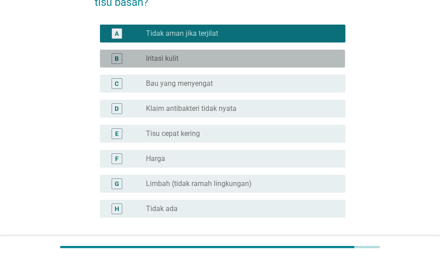
click at [263, 50] on div "B radio_button_unchecked Iritasi kulit" at bounding box center [222, 59] width 245 height 18
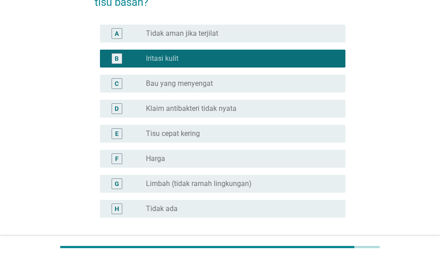
scroll to position [106, 0]
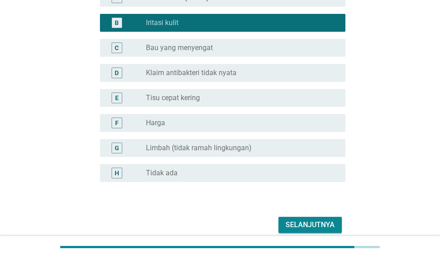
click at [322, 218] on button "Selanjutnya" at bounding box center [310, 225] width 63 height 16
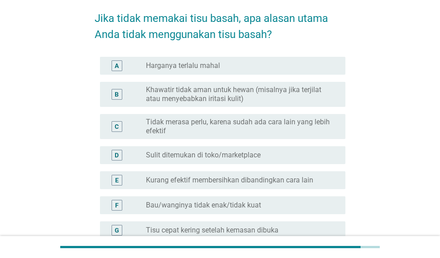
scroll to position [39, 0]
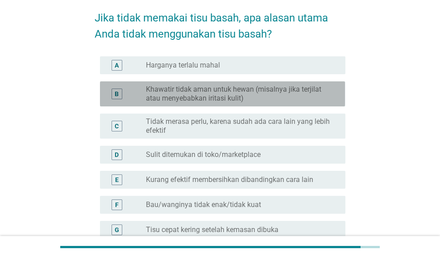
click at [272, 99] on label "Khawatir tidak aman untuk hewan (misalnya jika terjilat atau menyebabkan iritas…" at bounding box center [238, 94] width 185 height 18
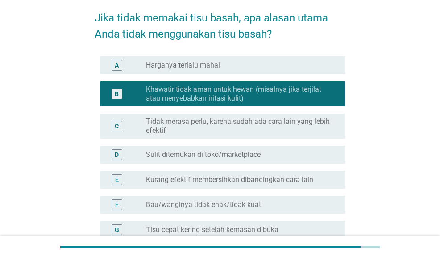
scroll to position [209, 0]
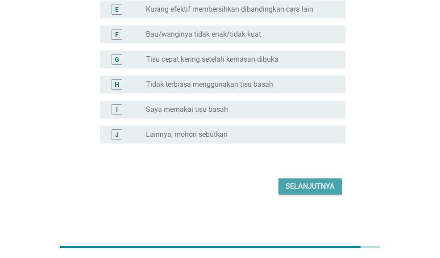
click at [309, 185] on div "Selanjutnya" at bounding box center [310, 186] width 49 height 11
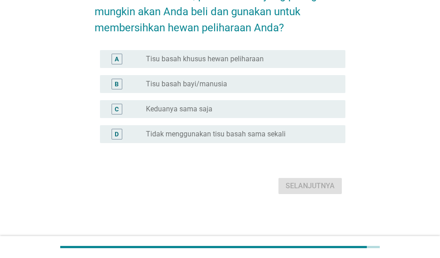
scroll to position [0, 0]
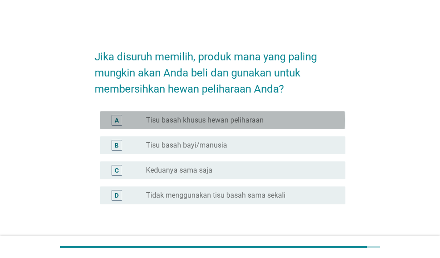
click at [270, 127] on div "A radio_button_unchecked Tisu basah khusus hewan peliharaan" at bounding box center [222, 120] width 245 height 18
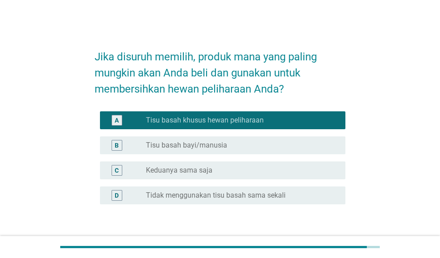
scroll to position [61, 0]
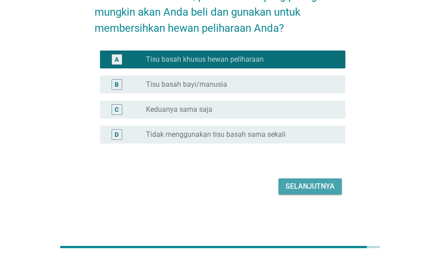
click at [314, 183] on div "Selanjutnya" at bounding box center [310, 186] width 49 height 11
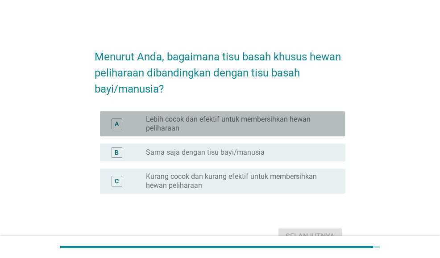
click at [303, 124] on label "Lebih cocok dan efektif untuk membersihkan hewan peliharaan" at bounding box center [238, 124] width 185 height 18
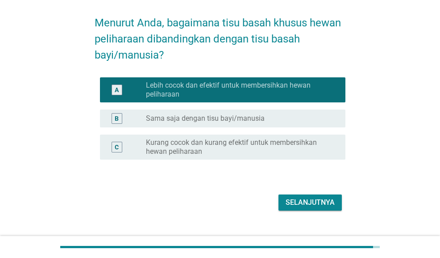
scroll to position [34, 0]
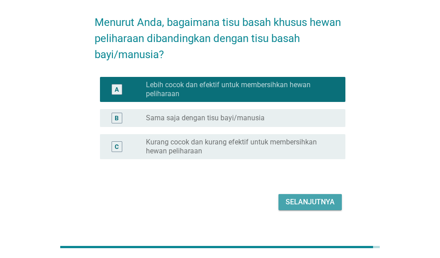
click at [318, 198] on div "Selanjutnya" at bounding box center [310, 201] width 49 height 11
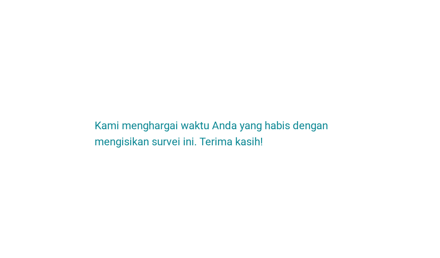
scroll to position [0, 0]
